Goal: Task Accomplishment & Management: Complete application form

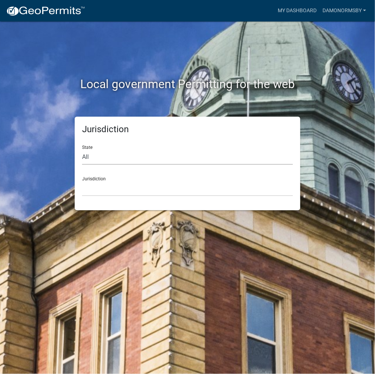
click at [209, 160] on select "All [US_STATE] [US_STATE] [US_STATE] [US_STATE] [US_STATE] [US_STATE] [US_STATE…" at bounding box center [187, 157] width 211 height 15
select select "[US_STATE]"
click at [82, 150] on select "All [US_STATE] [US_STATE] [US_STATE] [US_STATE] [US_STATE] [US_STATE] [US_STATE…" at bounding box center [187, 157] width 211 height 15
click at [136, 188] on select "City of [GEOGRAPHIC_DATA], [US_STATE] City of [GEOGRAPHIC_DATA], [US_STATE] Cit…" at bounding box center [187, 188] width 211 height 15
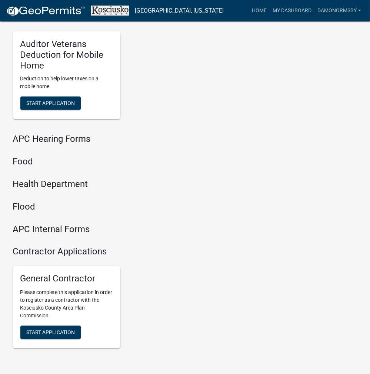
scroll to position [900, 0]
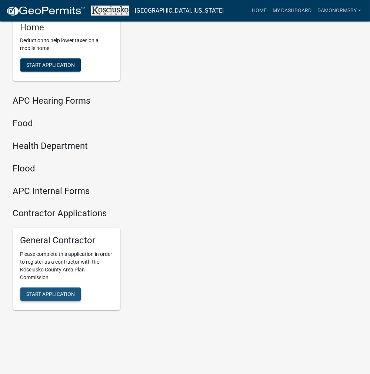
click at [47, 294] on span "Start Application" at bounding box center [50, 294] width 48 height 6
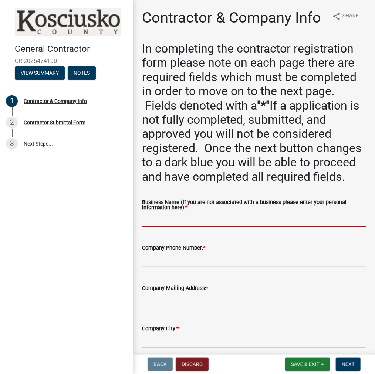
click at [192, 227] on input "Business Name (If you are not associated with a business please enter your pers…" at bounding box center [254, 219] width 224 height 15
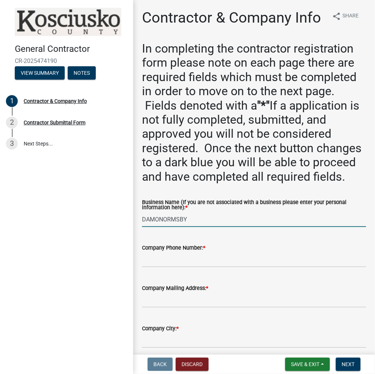
type input "DAMONORMSBY"
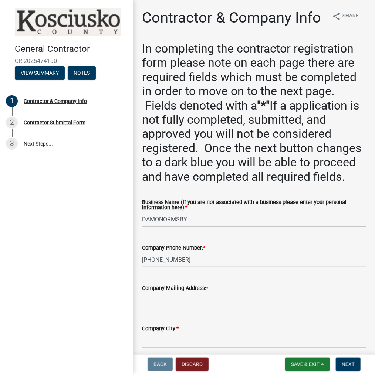
type input "[PHONE_NUMBER]"
click at [190, 308] on input "Company Mailing Address: *" at bounding box center [254, 299] width 224 height 15
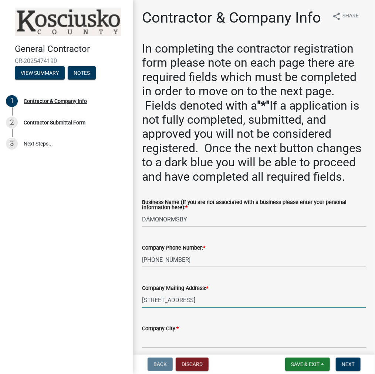
type input "[STREET_ADDRESS]"
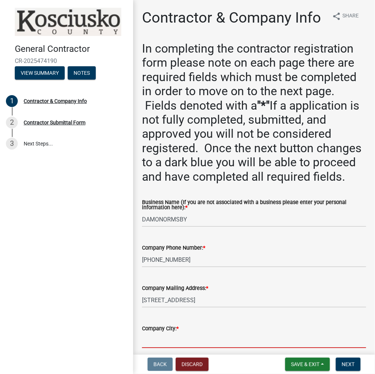
scroll to position [197, 0]
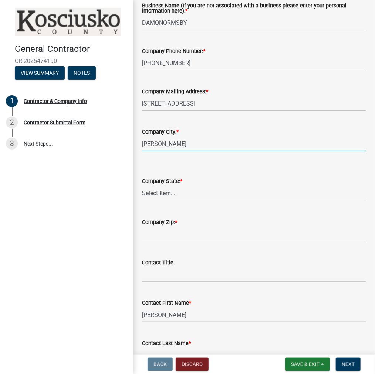
type input "[PERSON_NAME]"
select select "IN"
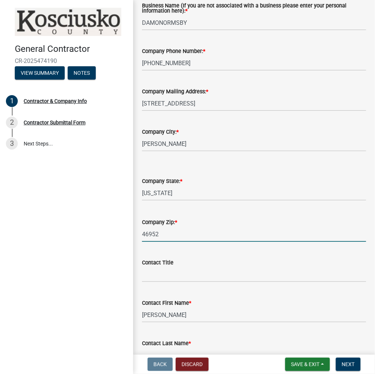
type input "46952"
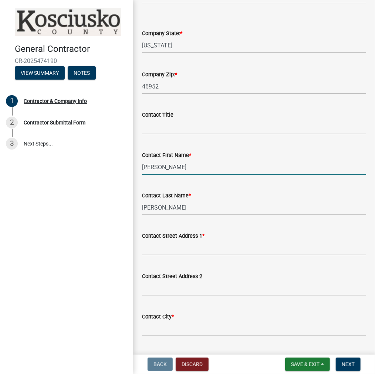
scroll to position [348, 0]
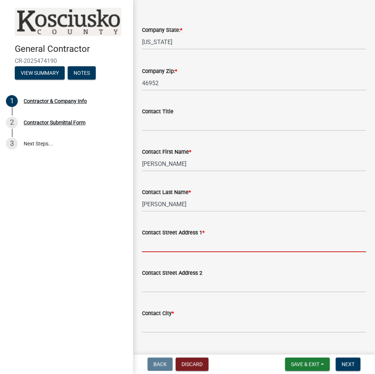
click at [201, 252] on input "Contact Street Address 1 *" at bounding box center [254, 244] width 224 height 15
type input "[STREET_ADDRESS]"
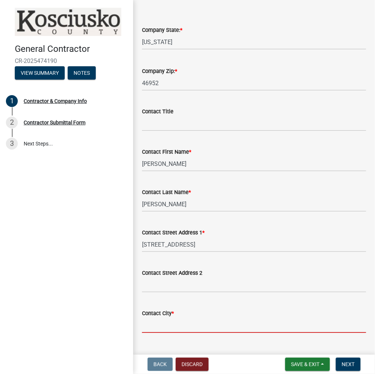
scroll to position [361, 0]
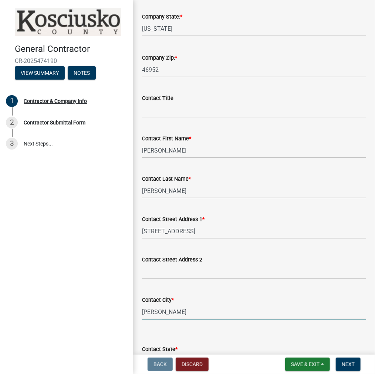
type input "[PERSON_NAME]"
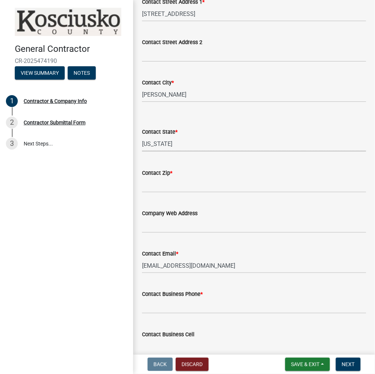
select select "IN"
type input "46952"
click at [198, 313] on input "Contact Business Phone *" at bounding box center [254, 305] width 224 height 15
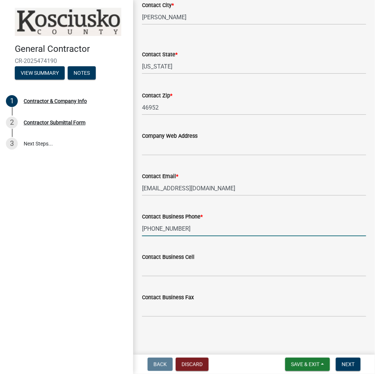
scroll to position [687, 0]
type input "[PHONE_NUMBER]"
click at [344, 362] on span "Next" at bounding box center [348, 364] width 13 height 6
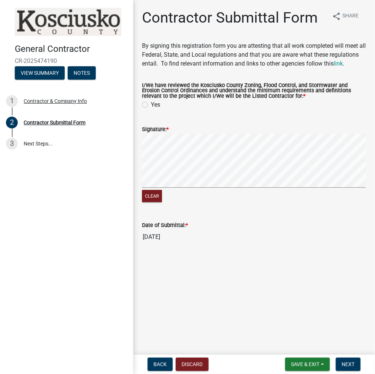
click at [151, 109] on label "Yes" at bounding box center [155, 104] width 9 height 9
click at [151, 105] on input "Yes" at bounding box center [153, 102] width 5 height 5
radio input "true"
click at [349, 364] on span "Next" at bounding box center [348, 364] width 13 height 6
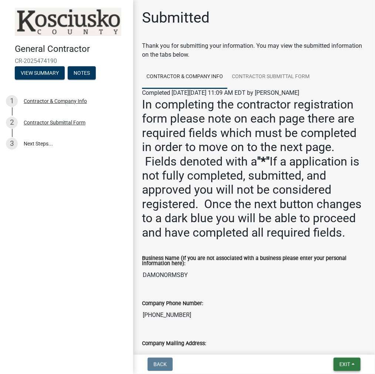
click at [343, 362] on span "Exit" at bounding box center [345, 364] width 11 height 6
click at [336, 345] on button "Save & Exit" at bounding box center [331, 345] width 59 height 18
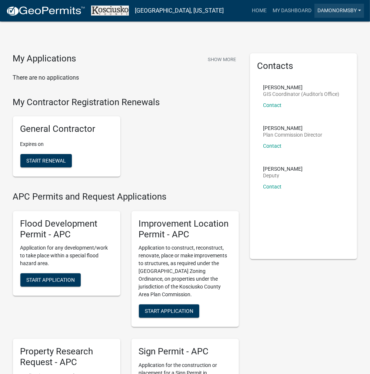
click at [325, 9] on link "DAMONORMSBY" at bounding box center [339, 11] width 50 height 14
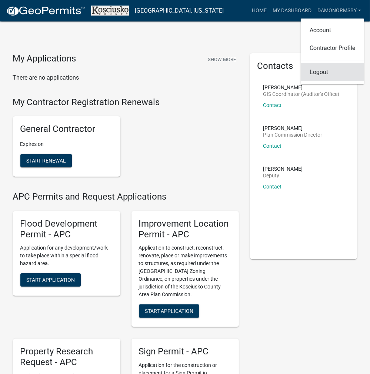
click at [317, 73] on link "Logout" at bounding box center [332, 72] width 63 height 18
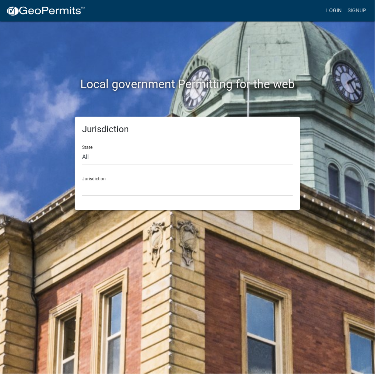
click at [333, 11] on link "Login" at bounding box center [333, 11] width 21 height 14
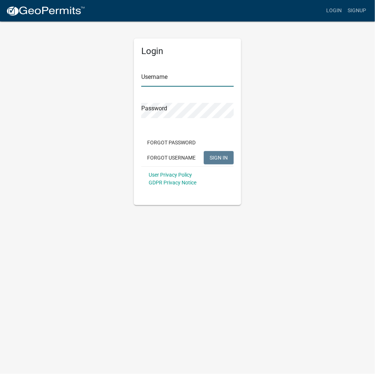
click at [179, 76] on input "Username" at bounding box center [187, 78] width 93 height 15
type input "kosplanning"
click at [204, 151] on button "SIGN IN" at bounding box center [219, 157] width 30 height 13
